Goal: Complete application form: Complete application form

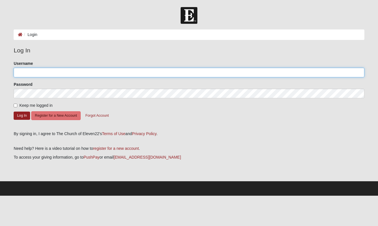
click at [67, 75] on input "Username" at bounding box center [189, 73] width 350 height 10
type input "[EMAIL_ADDRESS][DOMAIN_NAME]"
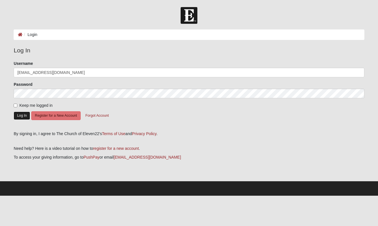
click at [23, 119] on button "Log In" at bounding box center [22, 116] width 16 height 8
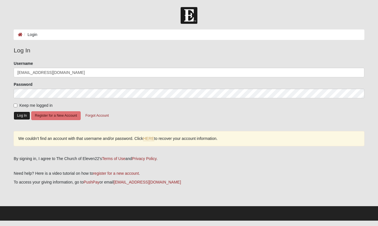
click at [20, 119] on button "Log In" at bounding box center [22, 116] width 16 height 8
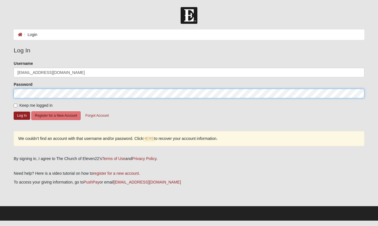
click at [14, 112] on button "Log In" at bounding box center [22, 116] width 16 height 8
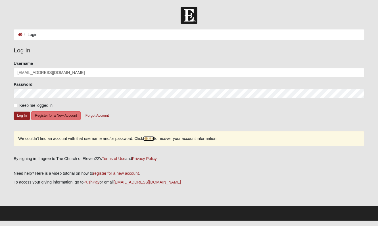
click at [149, 137] on link "HERE" at bounding box center [148, 139] width 11 height 5
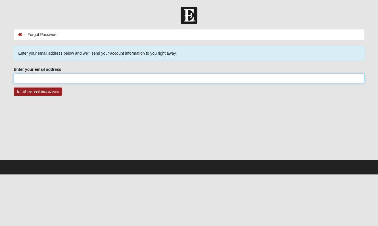
click at [93, 78] on input "Enter your email address" at bounding box center [189, 79] width 350 height 10
type input "[EMAIL_ADDRESS][DOMAIN_NAME]"
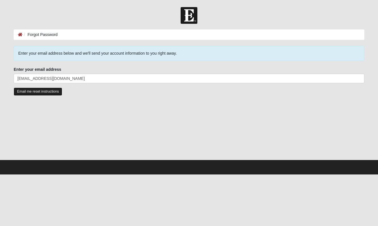
click at [51, 91] on input "Email me reset instructions" at bounding box center [38, 92] width 49 height 8
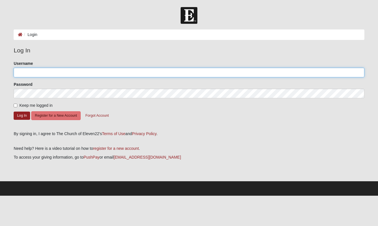
click at [42, 72] on input "Username" at bounding box center [189, 73] width 350 height 10
type input "natalie_pearson"
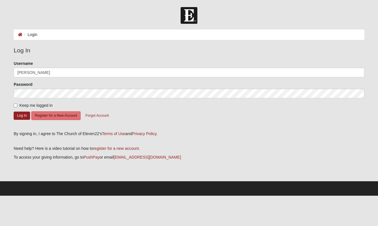
click at [40, 98] on form "Please correct the following: Username natalie_pearson Password Keep me logged …" at bounding box center [189, 94] width 350 height 67
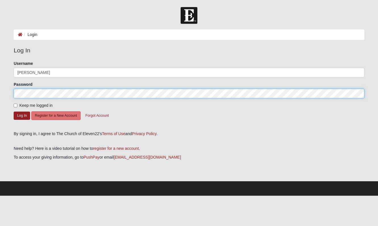
click at [14, 112] on button "Log In" at bounding box center [22, 116] width 16 height 8
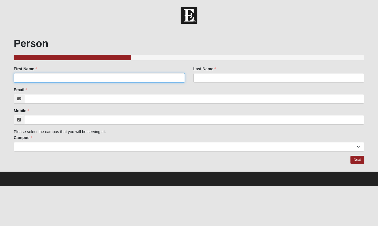
click at [33, 79] on input "First Name" at bounding box center [99, 78] width 171 height 10
type input "Natalie"
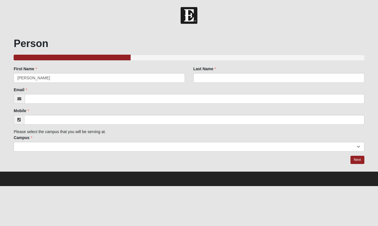
click at [218, 73] on div "Last Name Last Name is required." at bounding box center [278, 74] width 171 height 17
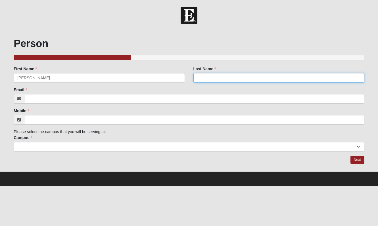
click at [208, 80] on input "Last Name" at bounding box center [278, 78] width 171 height 10
type input "Pearson"
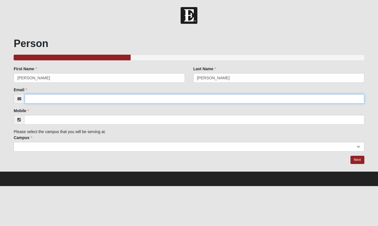
click at [156, 100] on input "Email" at bounding box center [194, 99] width 339 height 10
type input "[EMAIL_ADDRESS][DOMAIN_NAME]"
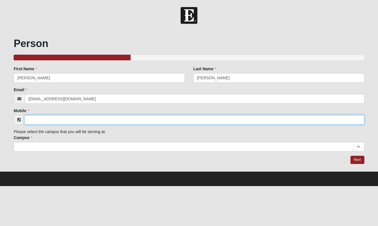
click at [140, 119] on input "Mobile" at bounding box center [194, 120] width 340 height 10
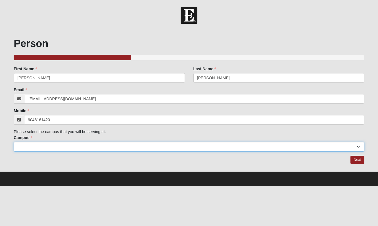
type input "(904) 616-1420"
click at [136, 143] on select "Arlington Baymeadows Eleven22 Online Fleming Island Jesup Mandarin North Jax Or…" at bounding box center [189, 147] width 350 height 10
select select "3"
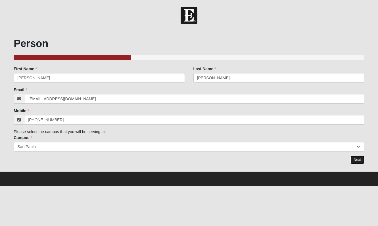
click at [360, 160] on link "Next" at bounding box center [357, 160] width 14 height 8
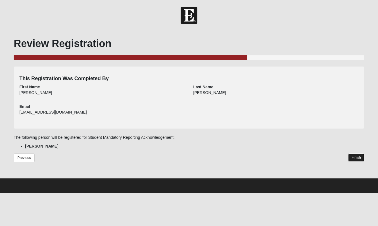
click at [355, 158] on link "Finish" at bounding box center [356, 158] width 16 height 8
